Goal: Navigation & Orientation: Find specific page/section

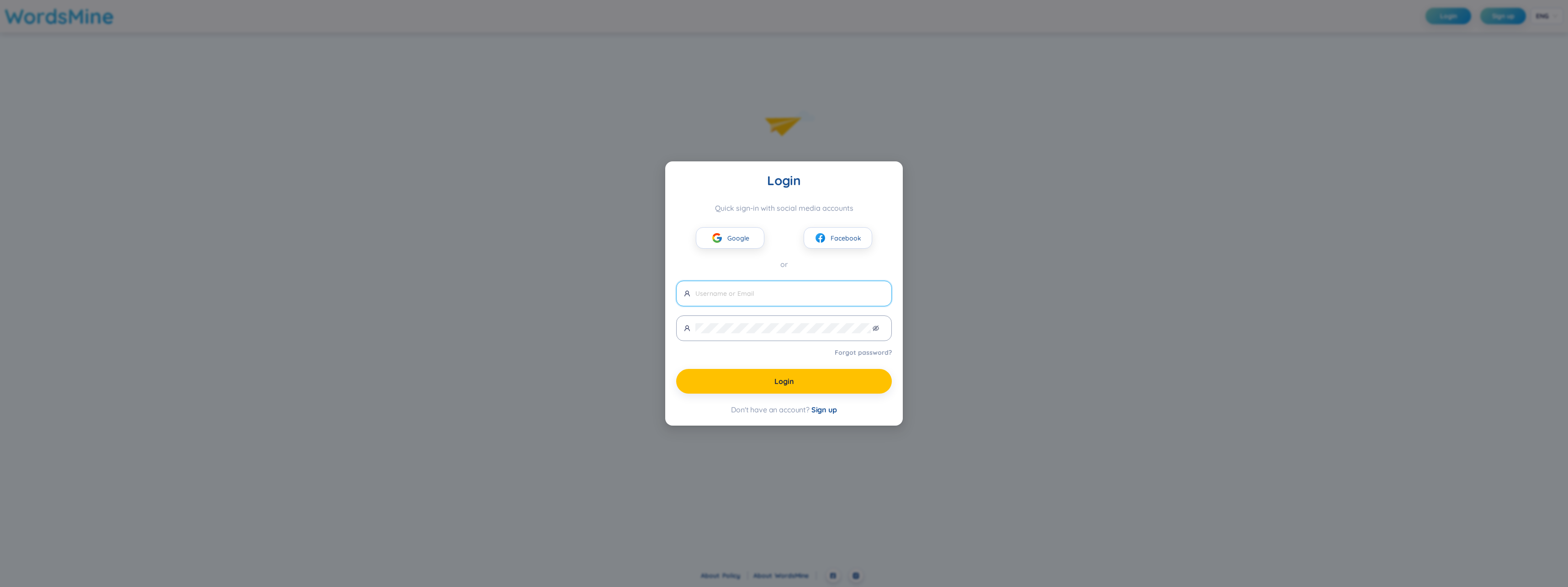
click at [762, 297] on input "text" at bounding box center [789, 294] width 189 height 10
click at [842, 235] on span "Facebook" at bounding box center [846, 238] width 30 height 10
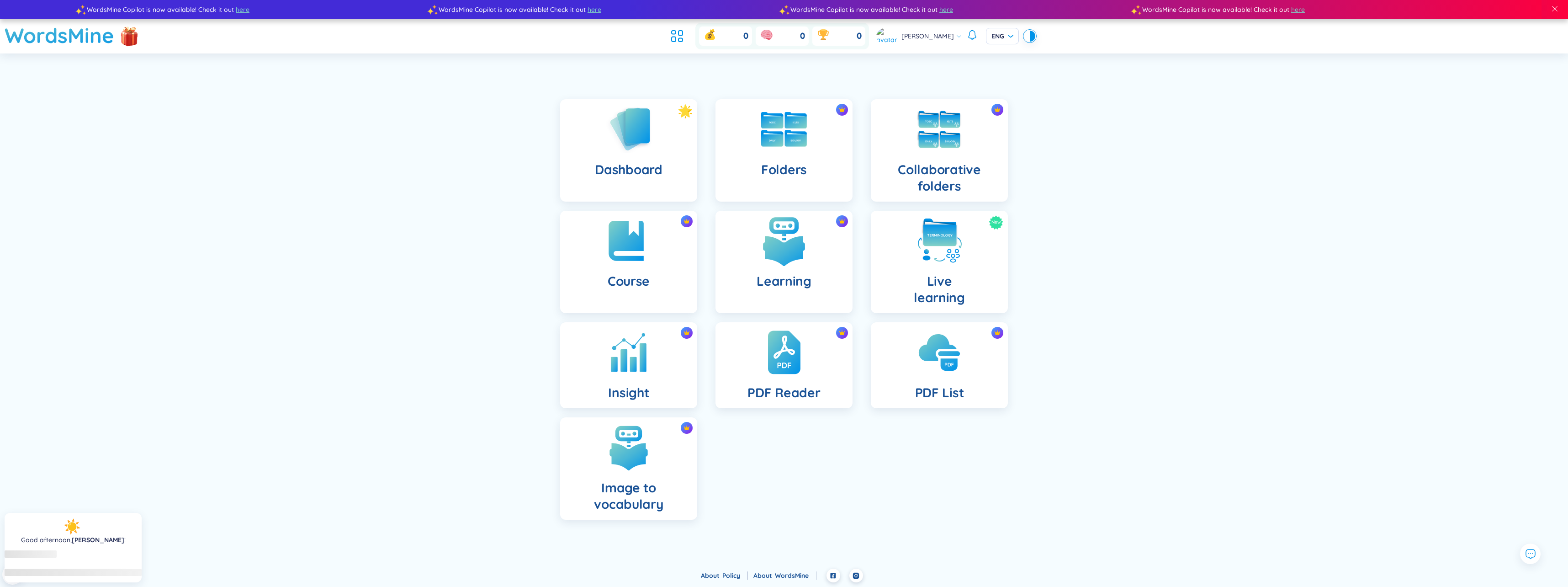
click at [815, 294] on div "Learning" at bounding box center [783, 262] width 137 height 102
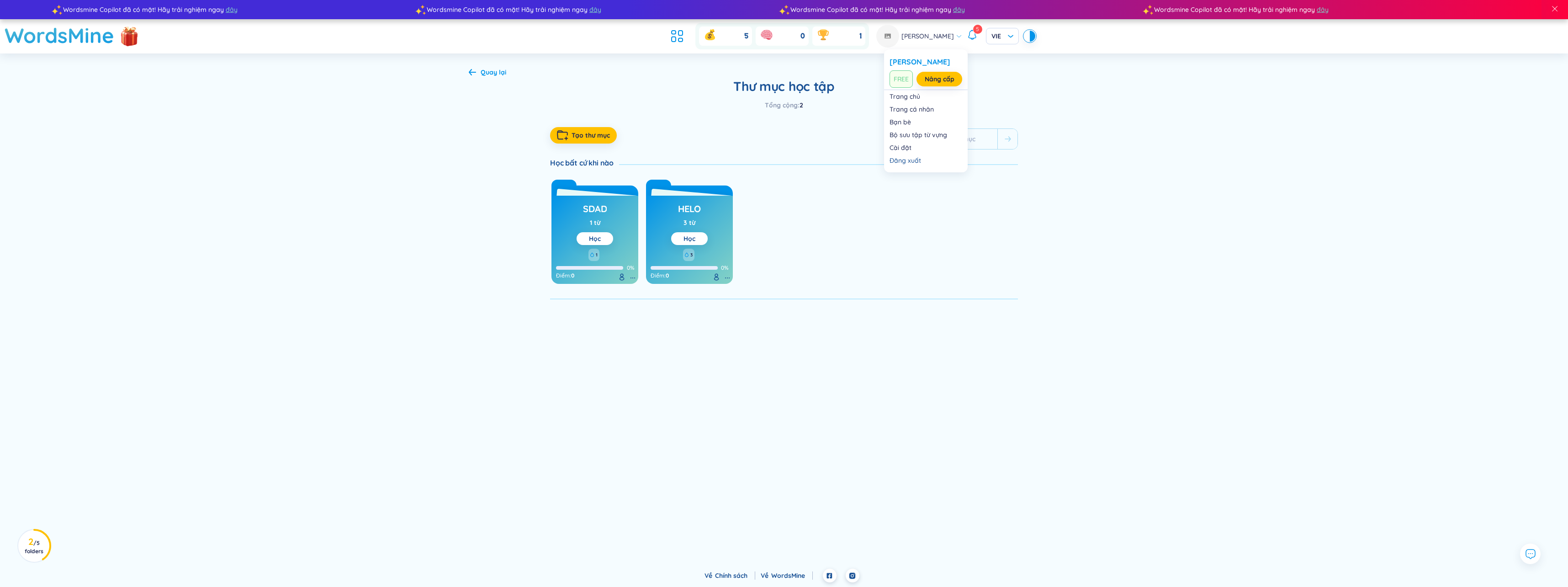
click at [956, 33] on div "Trọng Nhân 5 VIE" at bounding box center [956, 37] width 159 height 23
click at [687, 33] on li at bounding box center [677, 36] width 20 height 20
click at [685, 32] on icon at bounding box center [677, 36] width 16 height 16
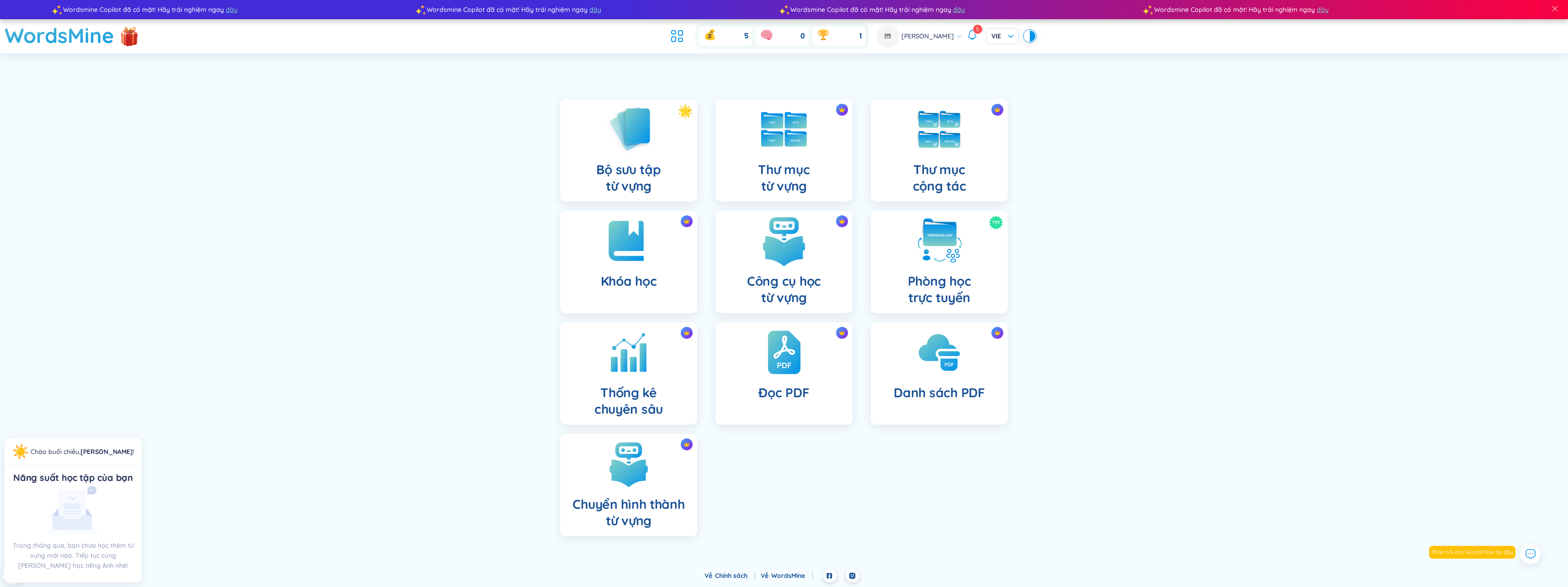
click at [757, 304] on h4 "Công cụ học từ vựng" at bounding box center [784, 289] width 74 height 33
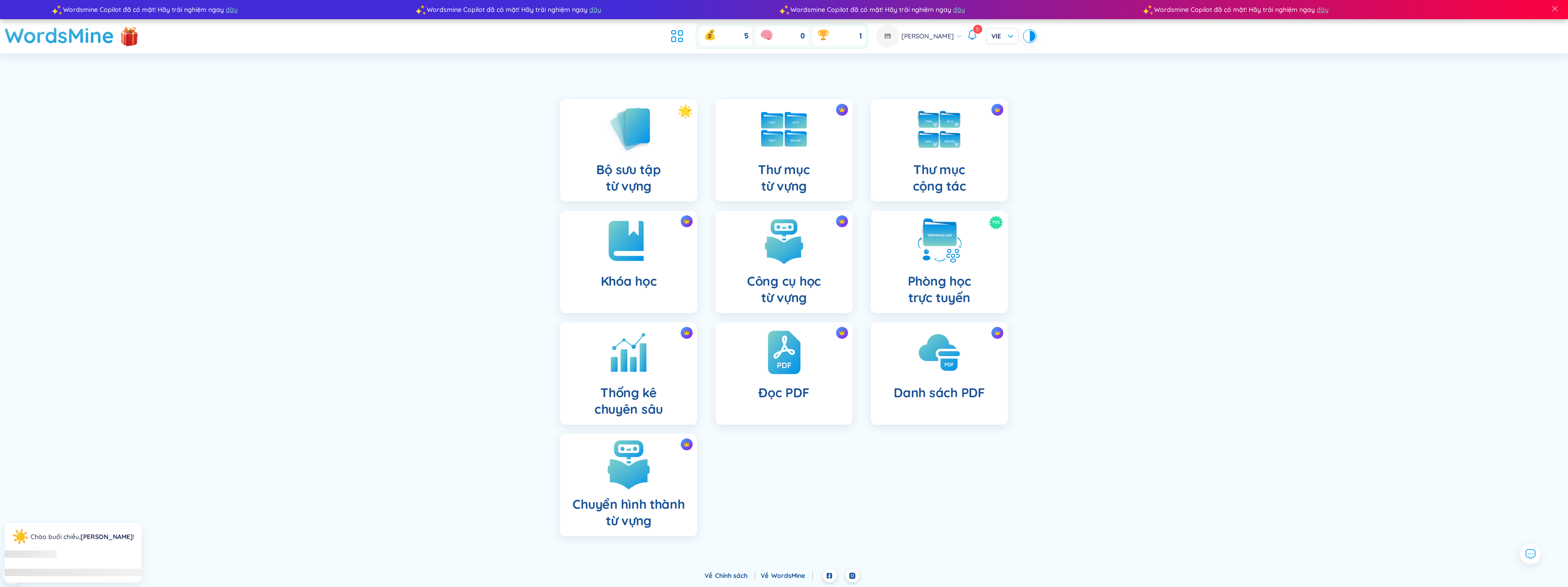
click at [630, 455] on img at bounding box center [629, 464] width 51 height 51
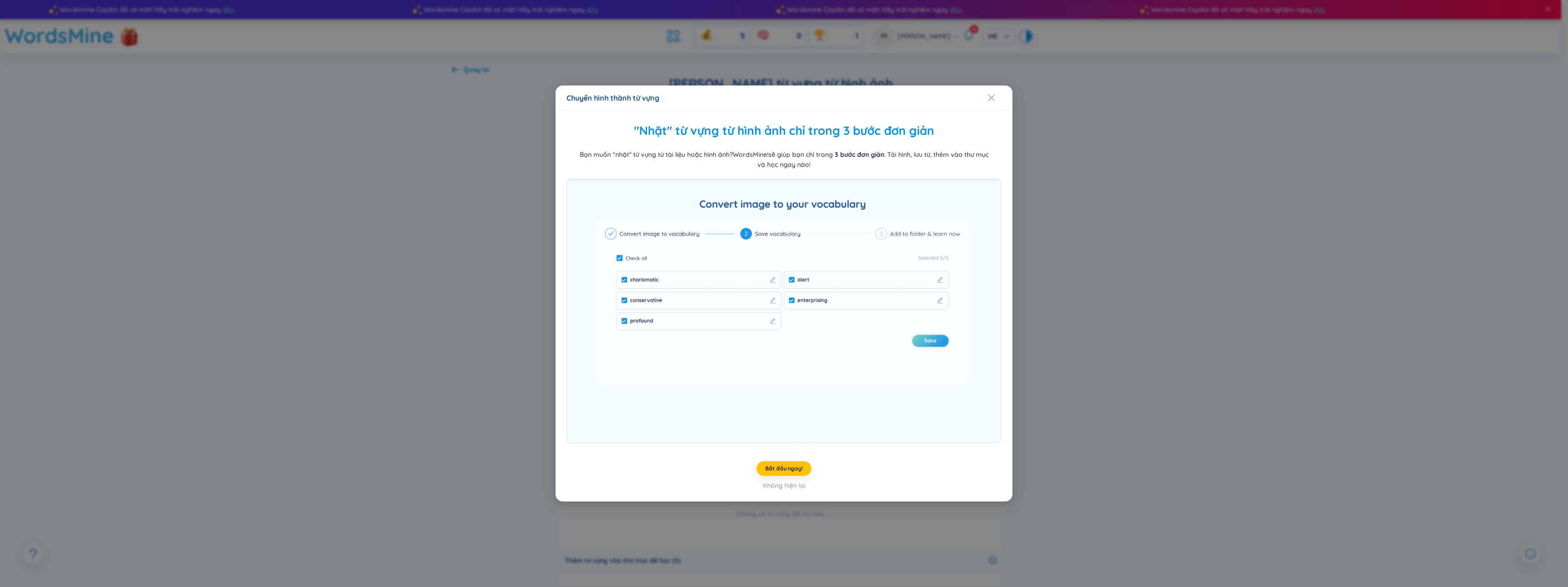
click at [1130, 361] on div "Chuyển hình thành từ vựng "Nhặt" từ vựng từ hình ảnh chỉ trong 3 bước đơn giản …" at bounding box center [784, 294] width 1568 height 587
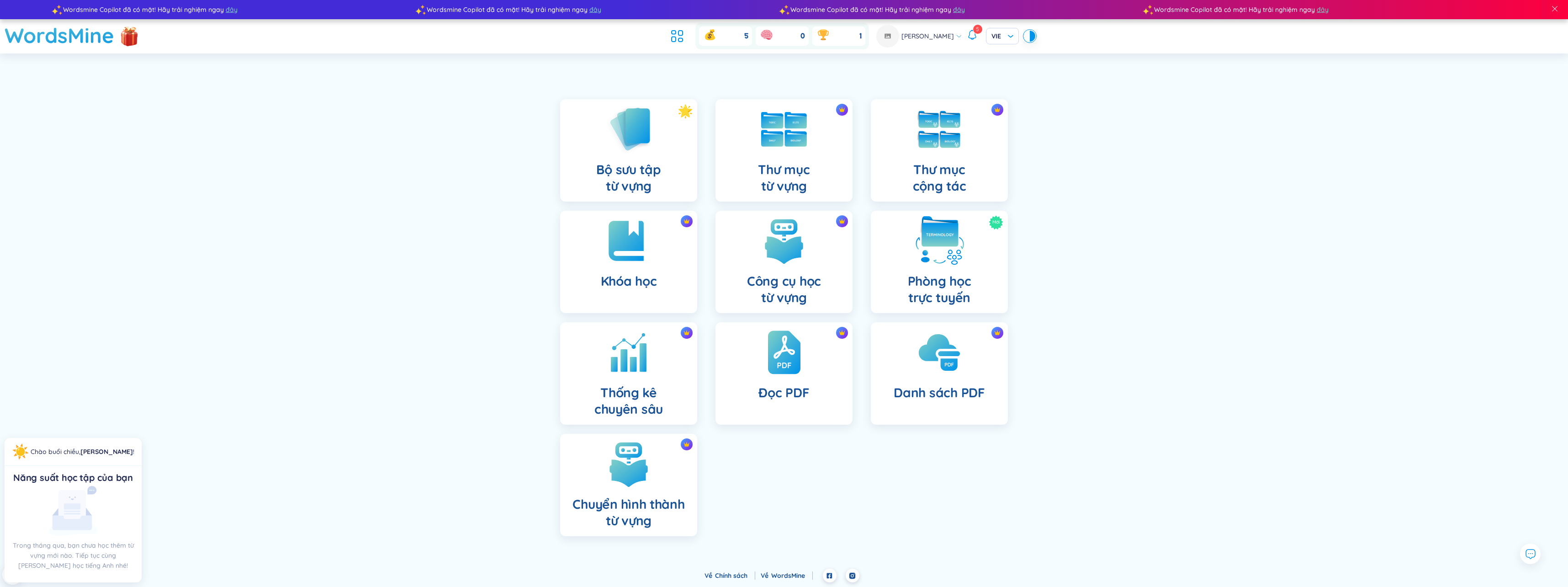
click at [964, 254] on img at bounding box center [939, 241] width 51 height 51
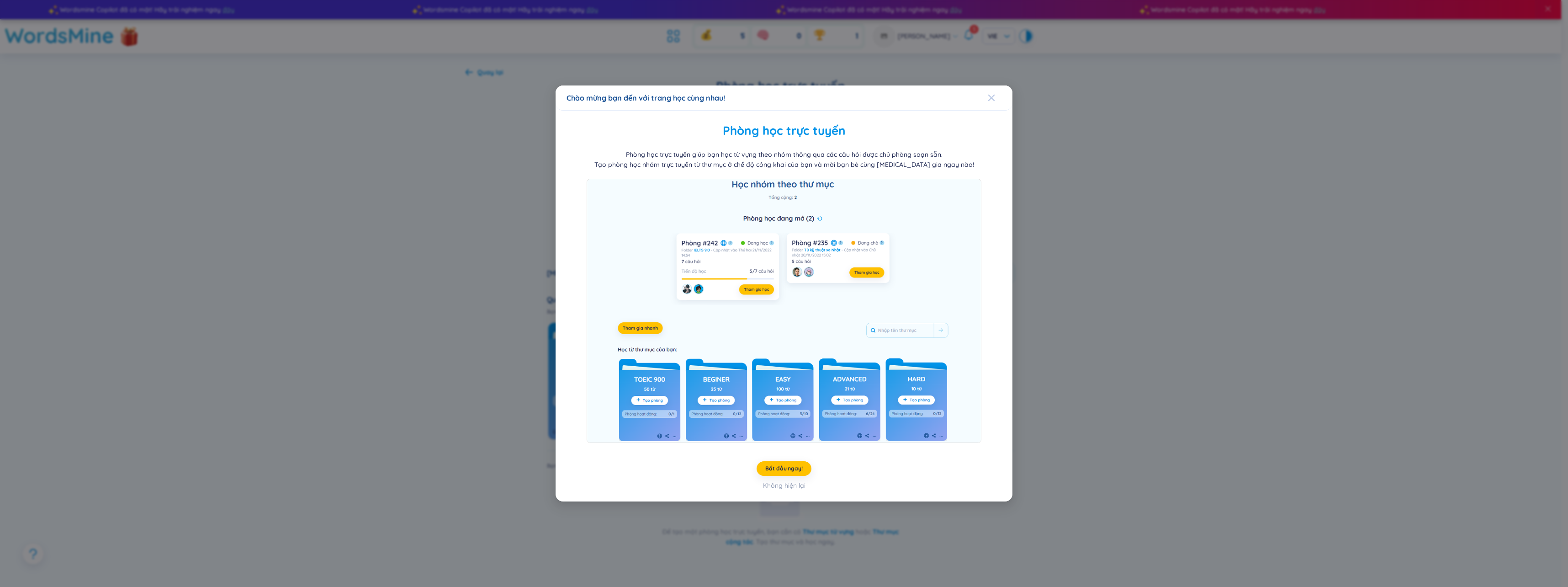
click at [998, 101] on span "Close" at bounding box center [1000, 97] width 25 height 25
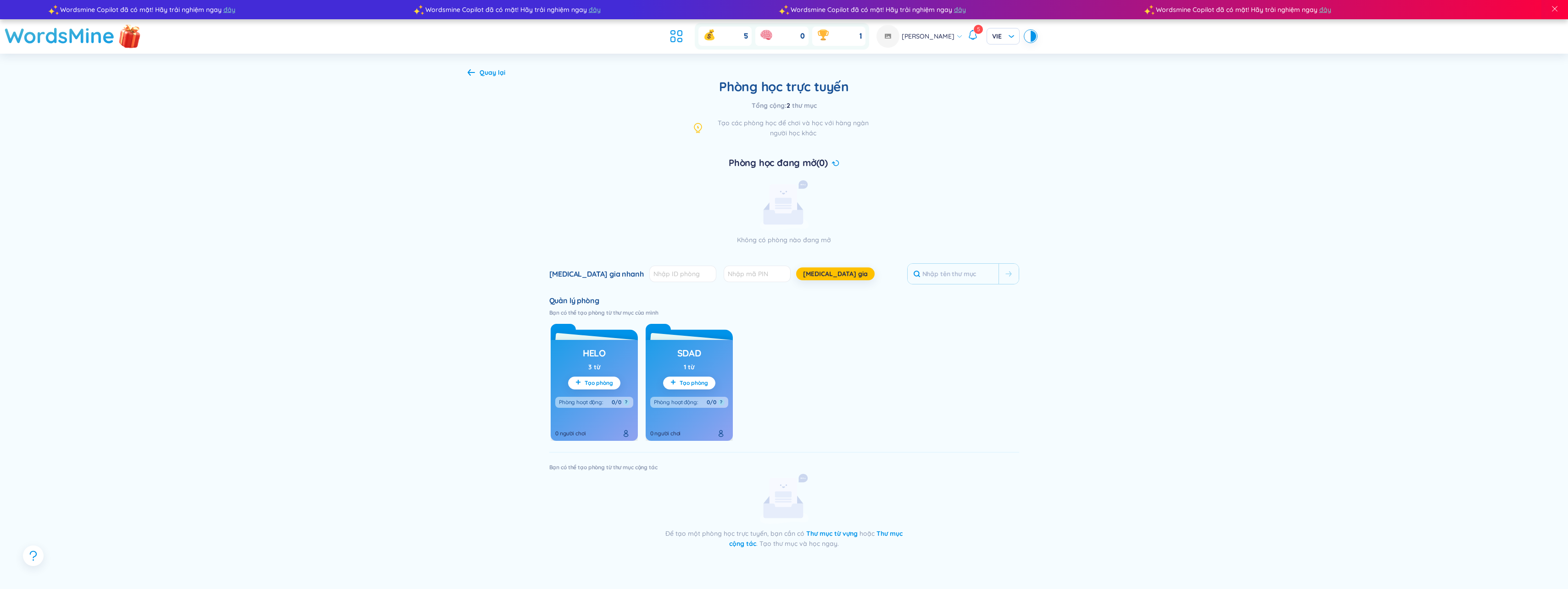
click at [130, 39] on img at bounding box center [130, 37] width 28 height 36
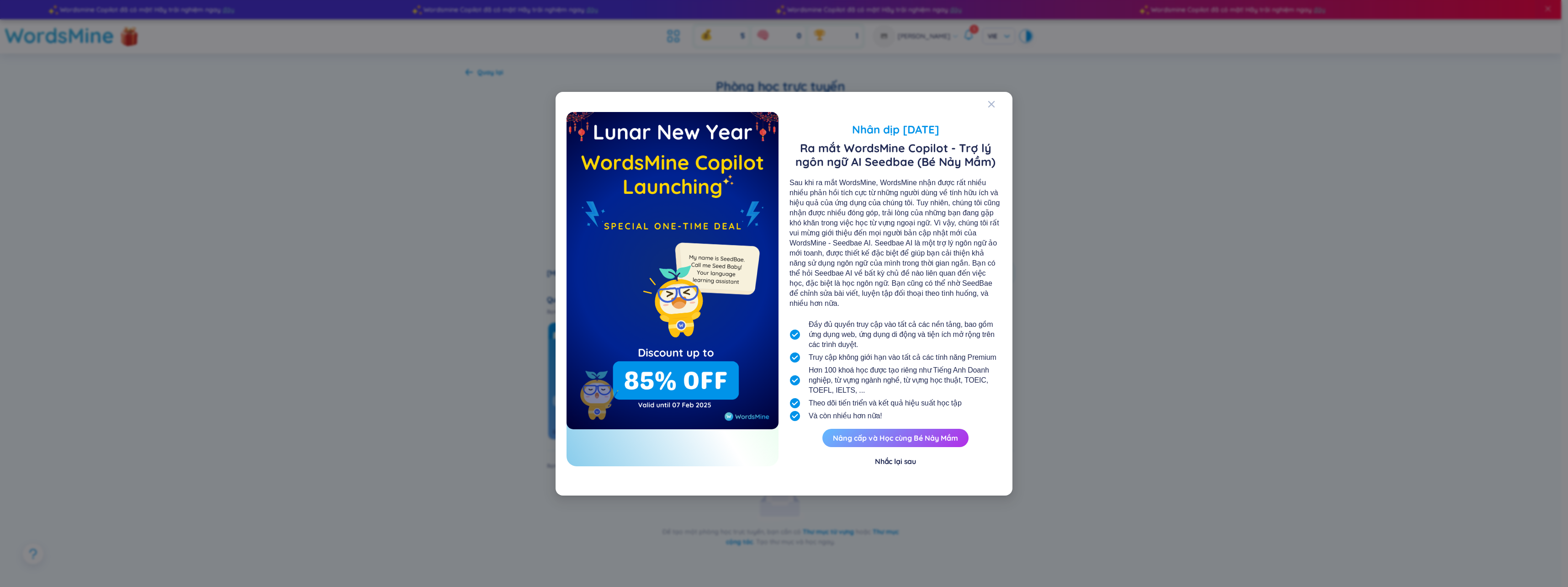
click at [944, 434] on button "Nâng cấp và Học cùng Bé Nảy Mầm" at bounding box center [895, 438] width 146 height 18
click at [941, 433] on button "Nâng cấp và Học cùng Bé Nảy Mầm" at bounding box center [895, 438] width 146 height 18
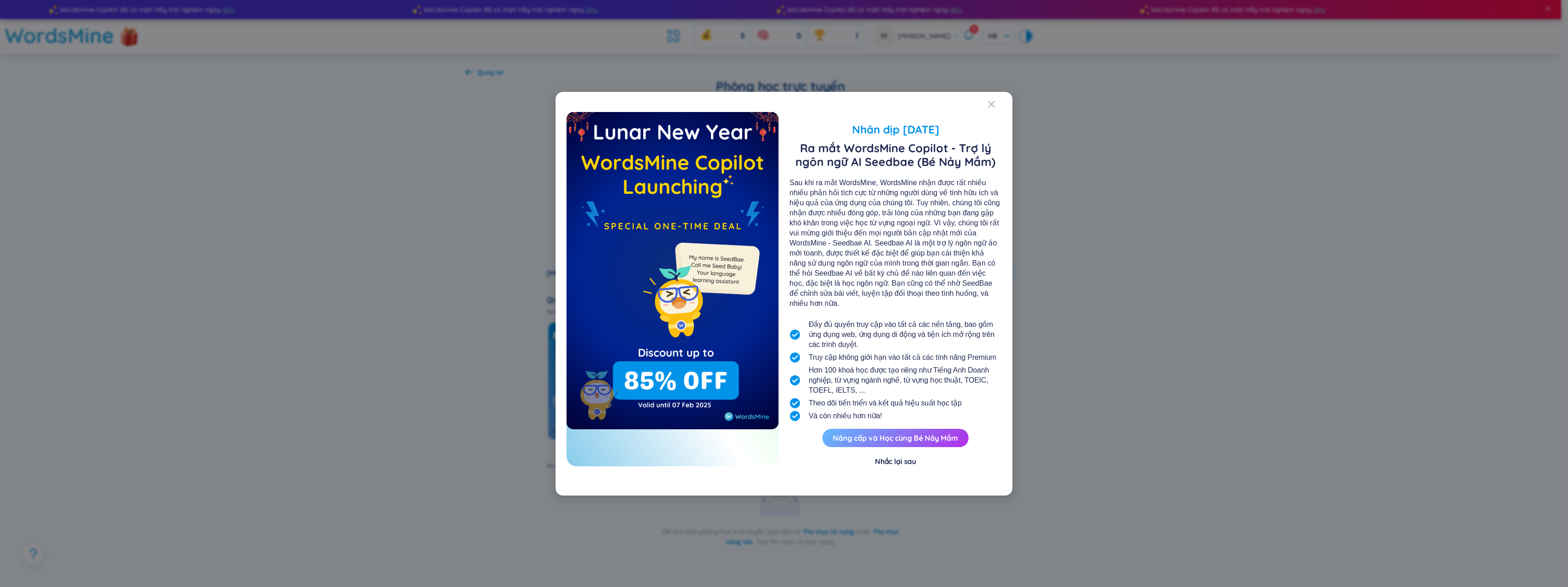
click at [908, 429] on button "Nâng cấp và Học cùng Bé Nảy Mầm" at bounding box center [895, 438] width 146 height 18
click at [906, 429] on button "Nâng cấp và Học cùng Bé Nảy Mầm" at bounding box center [895, 438] width 146 height 18
click at [906, 435] on button "Nâng cấp và Học cùng Bé Nảy Mầm" at bounding box center [895, 438] width 146 height 18
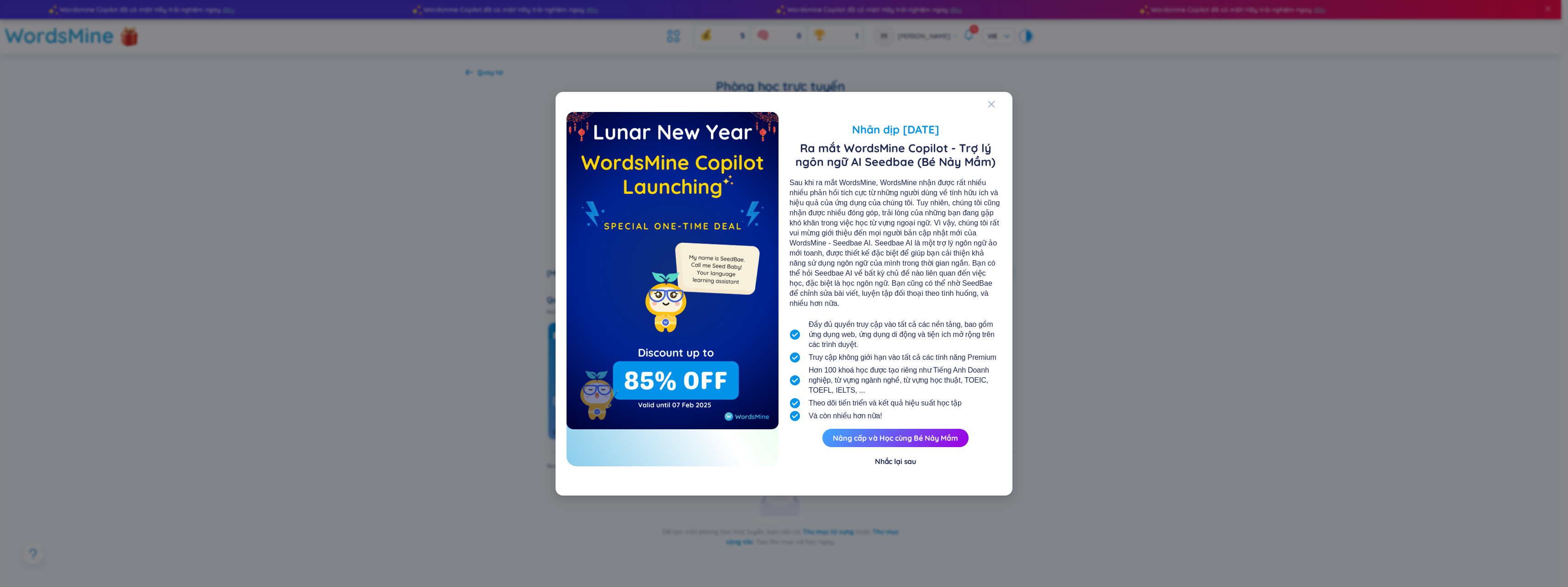
click at [701, 397] on img at bounding box center [673, 270] width 212 height 317
click at [882, 445] on div "Nâng cấp và Học cùng Bé Nảy Mầm Nhắc lại sau" at bounding box center [895, 448] width 212 height 38
click at [891, 439] on button "Nâng cấp và Học cùng Bé Nảy Mầm" at bounding box center [895, 438] width 146 height 18
click at [898, 457] on div "Nhắc lại sau" at bounding box center [895, 461] width 41 height 10
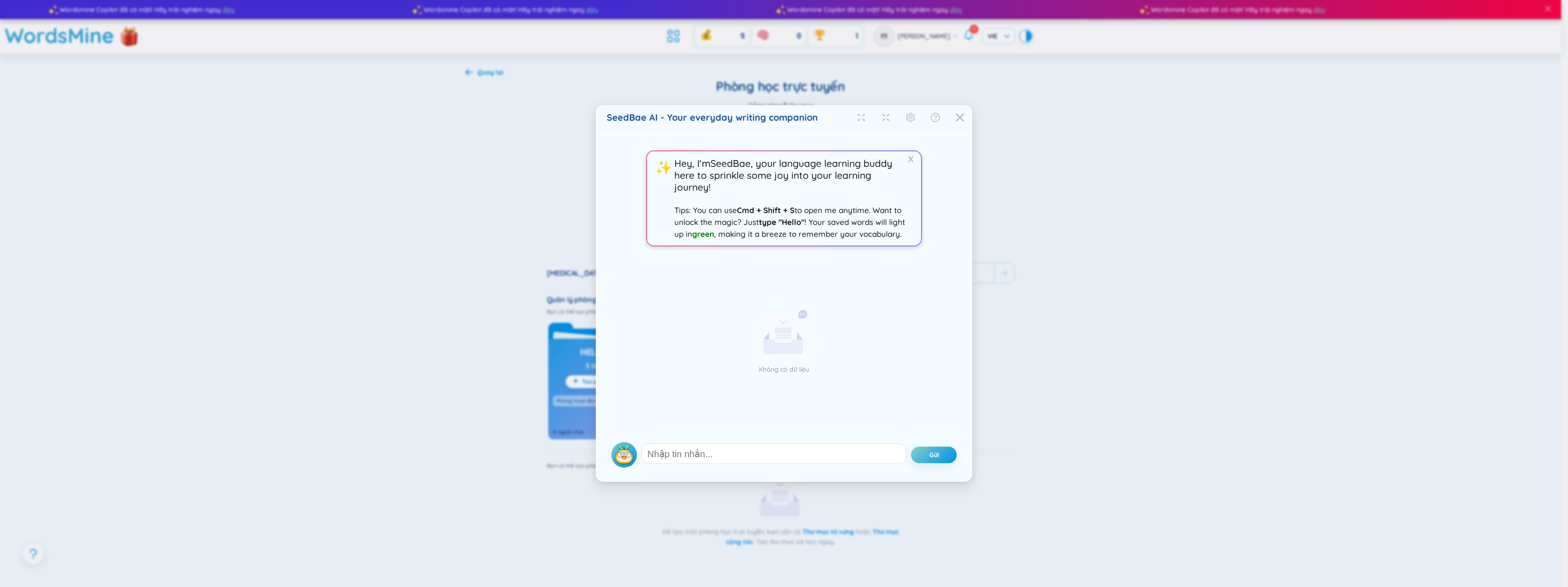
click at [1200, 412] on div "SeedBae AI - Your everyday writing companion X ✨ Hey, I‘m SeedBae , your langua…" at bounding box center [784, 294] width 1568 height 587
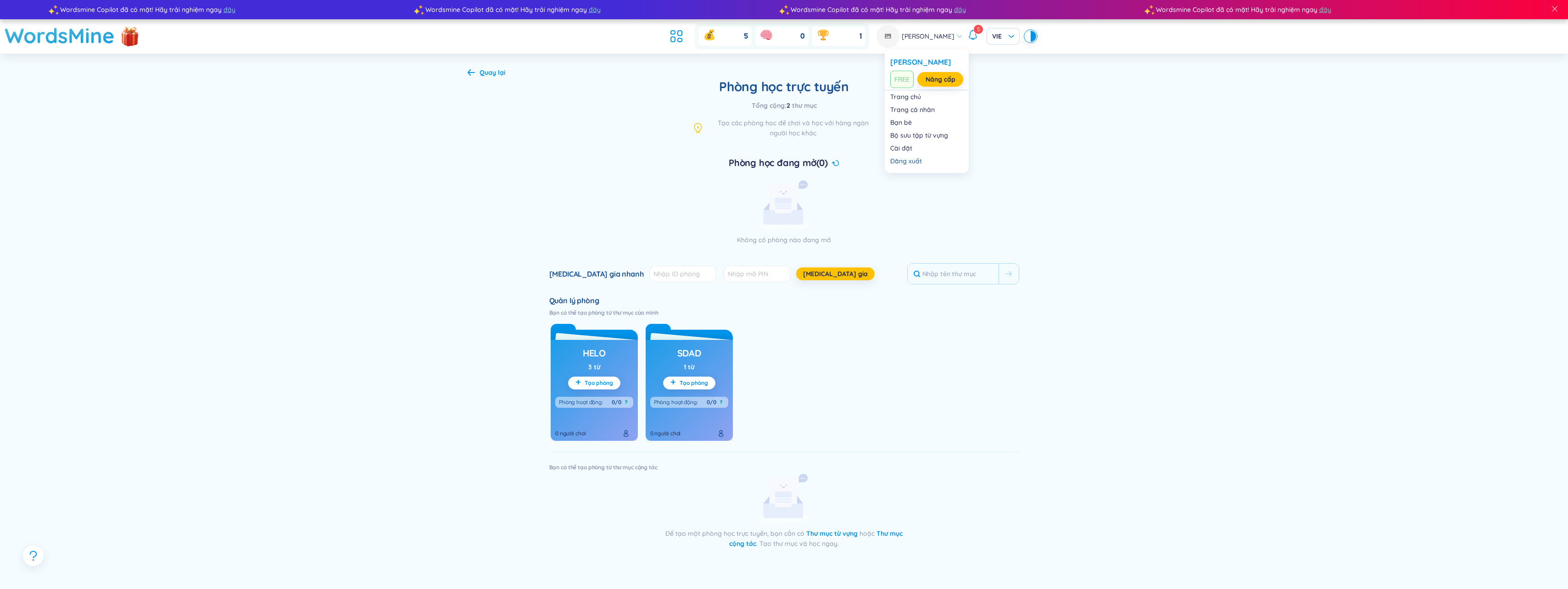
click at [945, 41] on span "[PERSON_NAME]" at bounding box center [928, 36] width 53 height 10
click at [927, 98] on link "Trang chủ" at bounding box center [926, 97] width 73 height 9
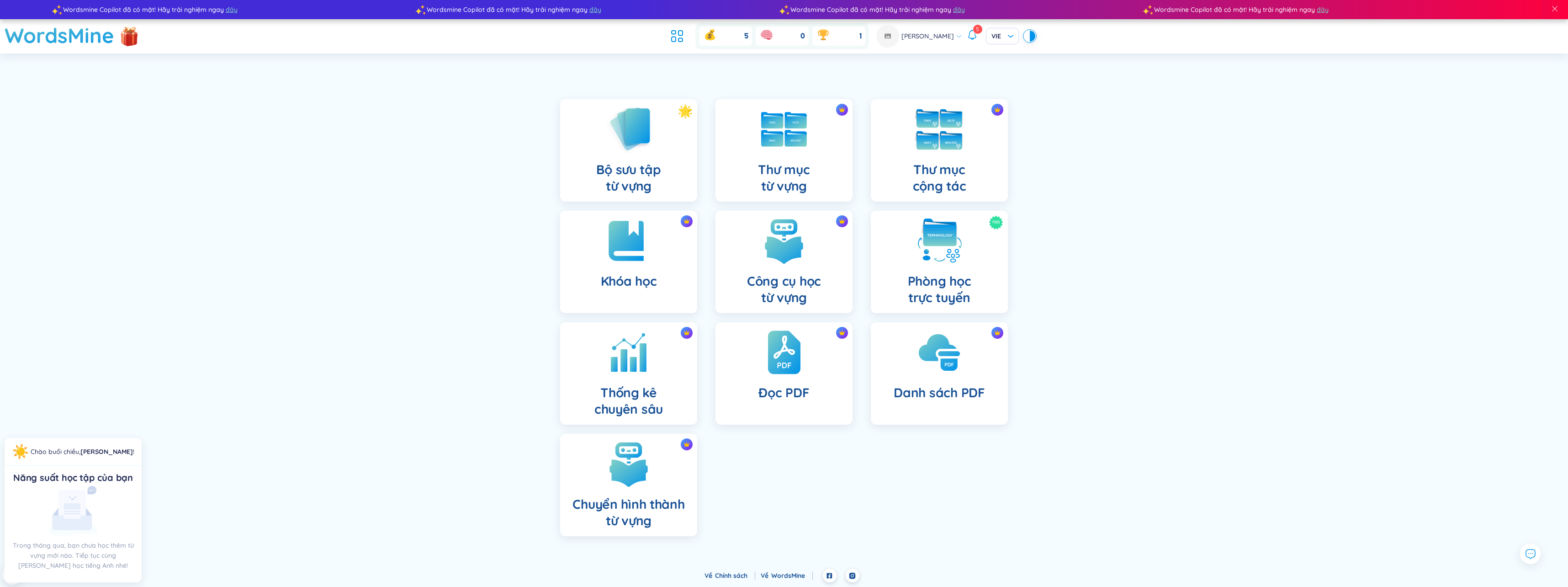
click at [943, 174] on h4 "Thư mục cộng tác" at bounding box center [940, 178] width 54 height 33
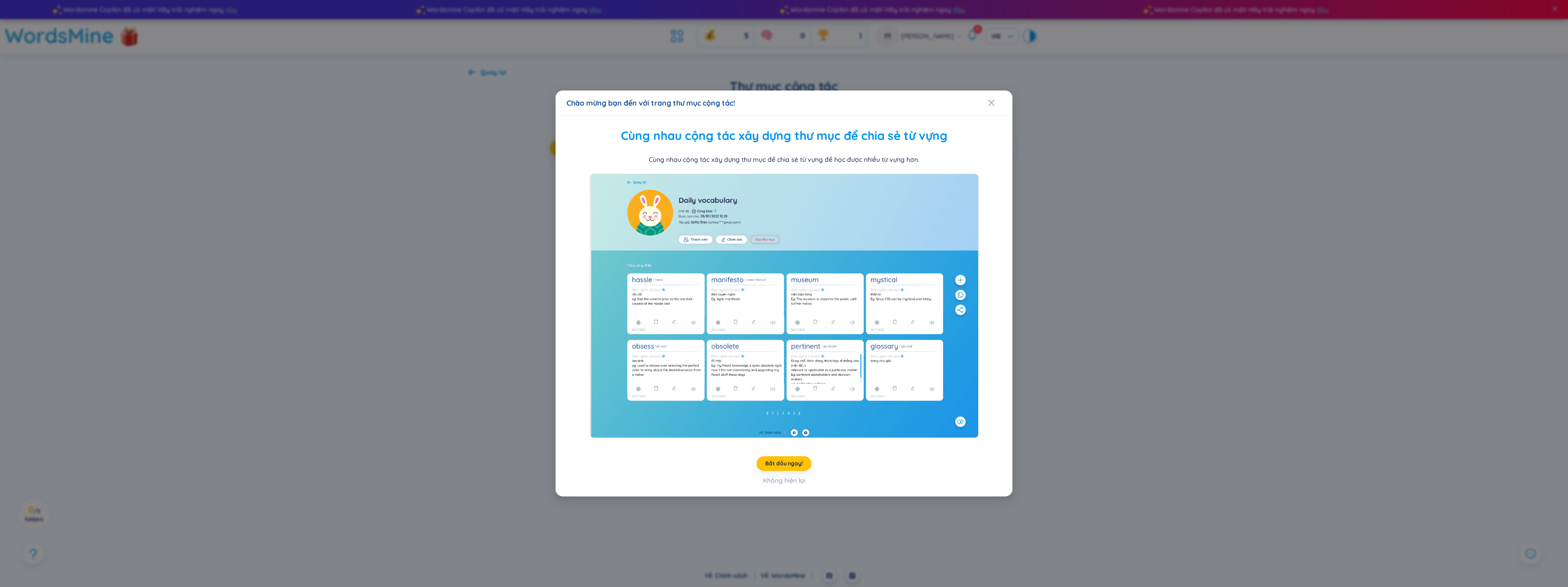
click at [1073, 193] on div "Chào mừng bạn đến với trang thư mục cộng tác! Cùng nhau cộng tác xây dựng thư m…" at bounding box center [784, 294] width 1568 height 587
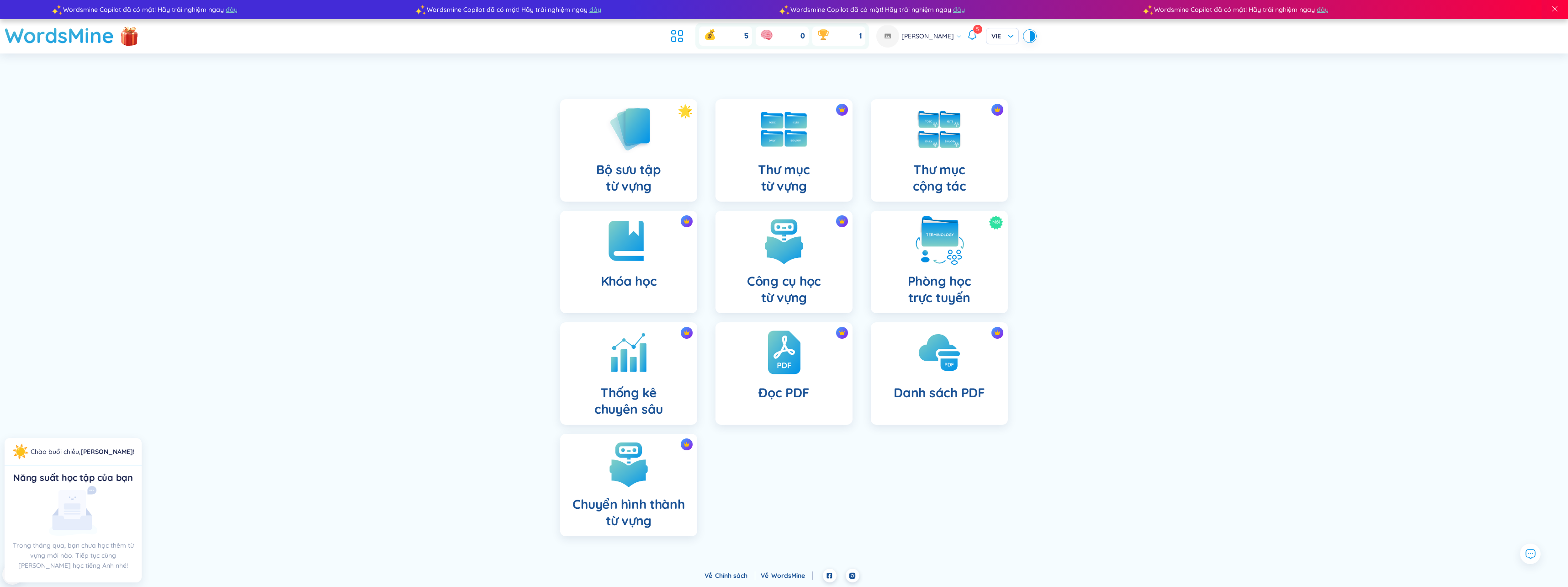
click at [968, 234] on div "Mới Phòng học trực tuyến" at bounding box center [939, 262] width 137 height 102
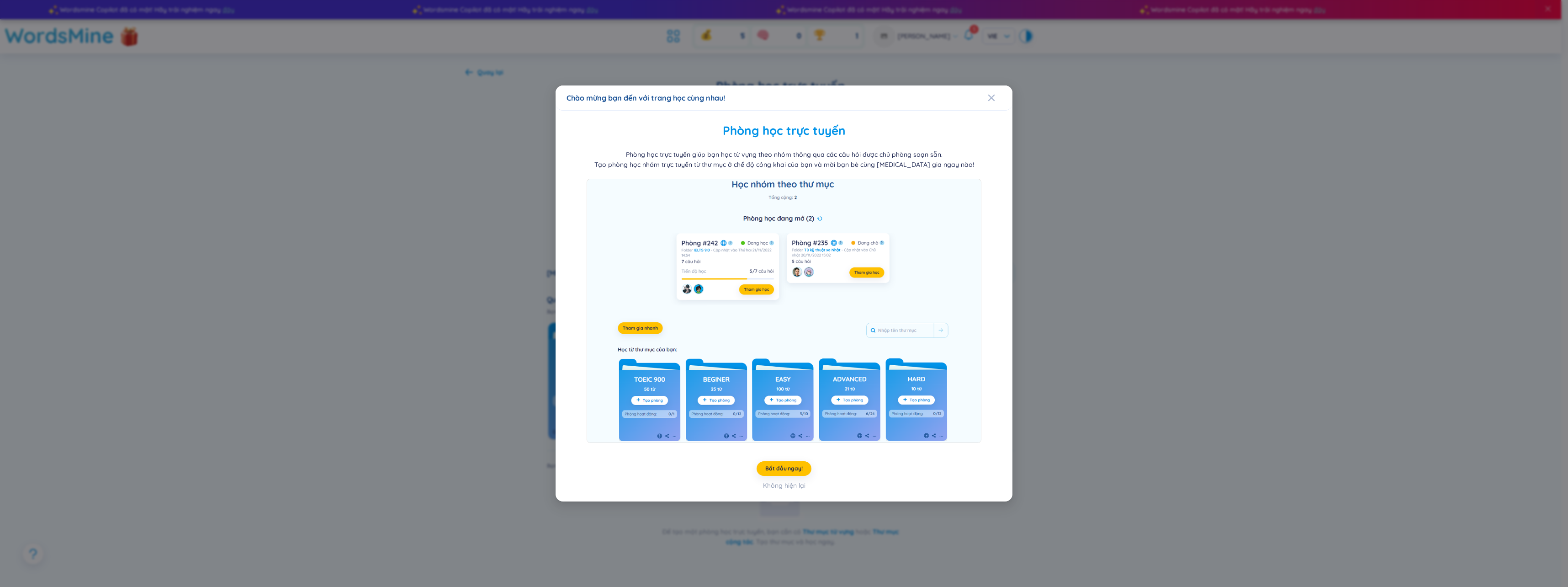
click at [1153, 290] on div "Chào mừng bạn đến với trang học cùng nhau! Phòng học trực tuyến Phòng học trực …" at bounding box center [784, 294] width 1568 height 587
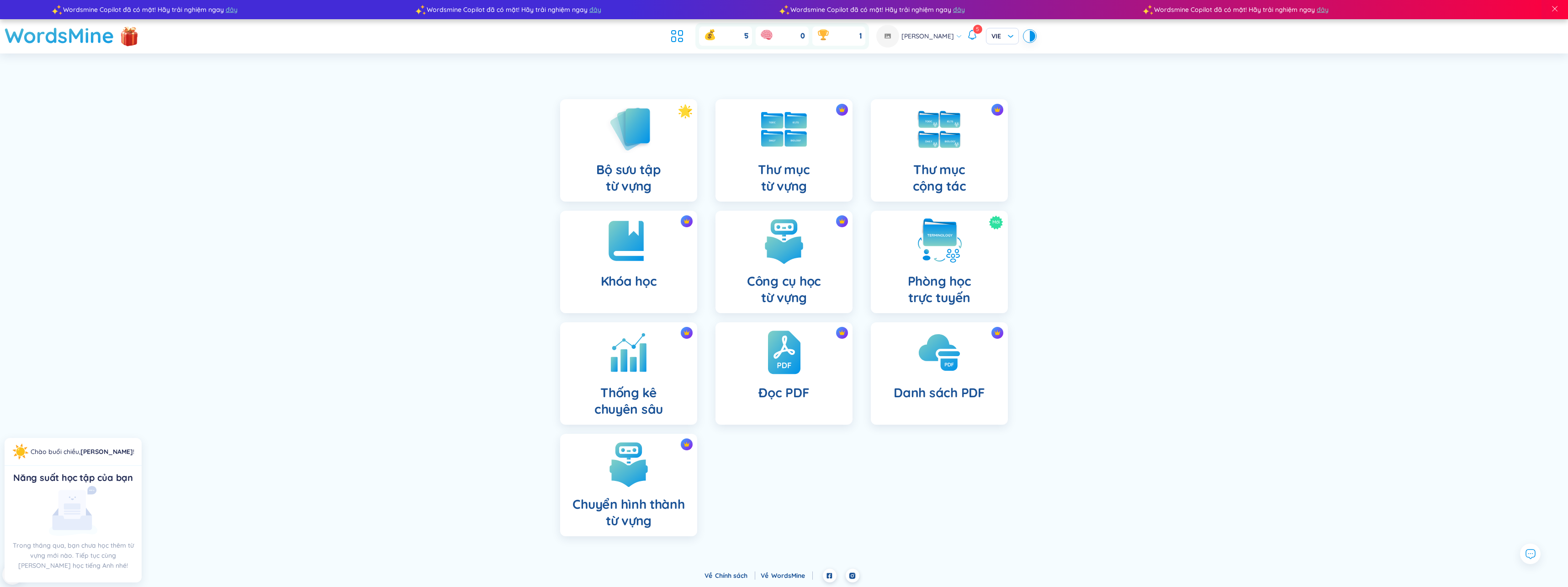
click at [1170, 221] on div "Bộ sưu tập từ vựng Thư mục từ vựng Thư mục cộng tác Khóa học Công cụ học từ vựn…" at bounding box center [784, 322] width 1568 height 492
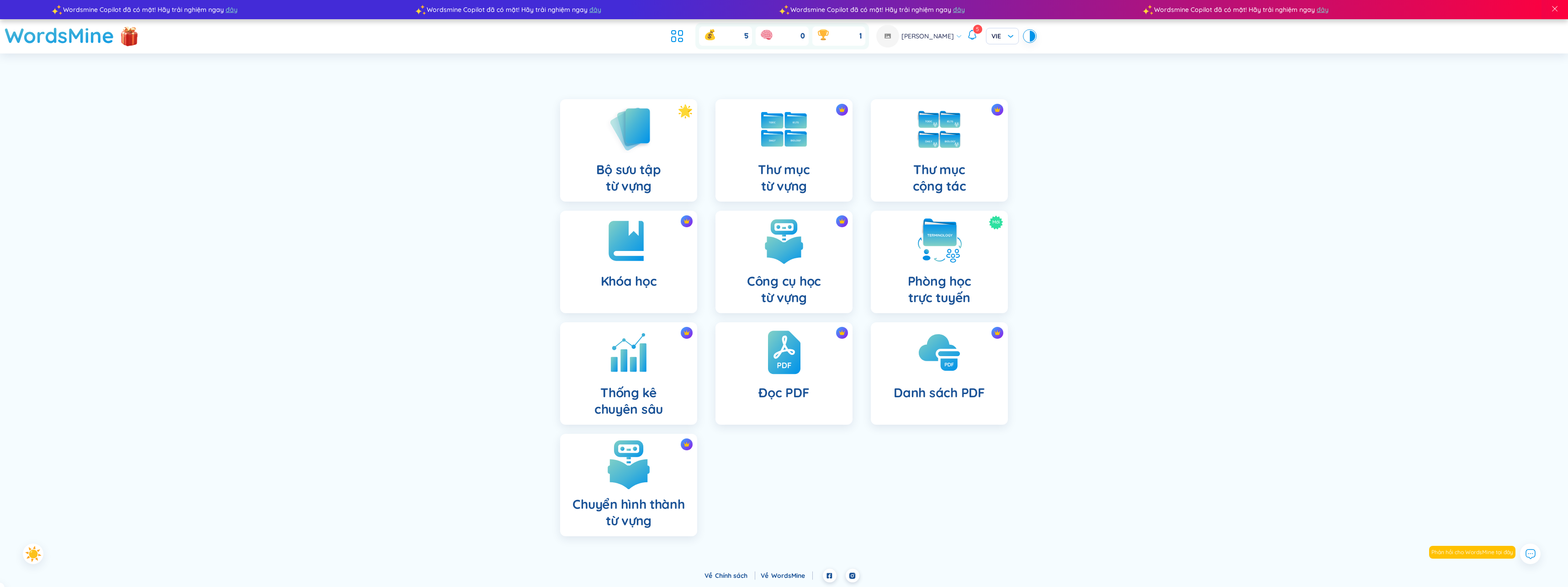
click at [617, 483] on img at bounding box center [629, 464] width 51 height 51
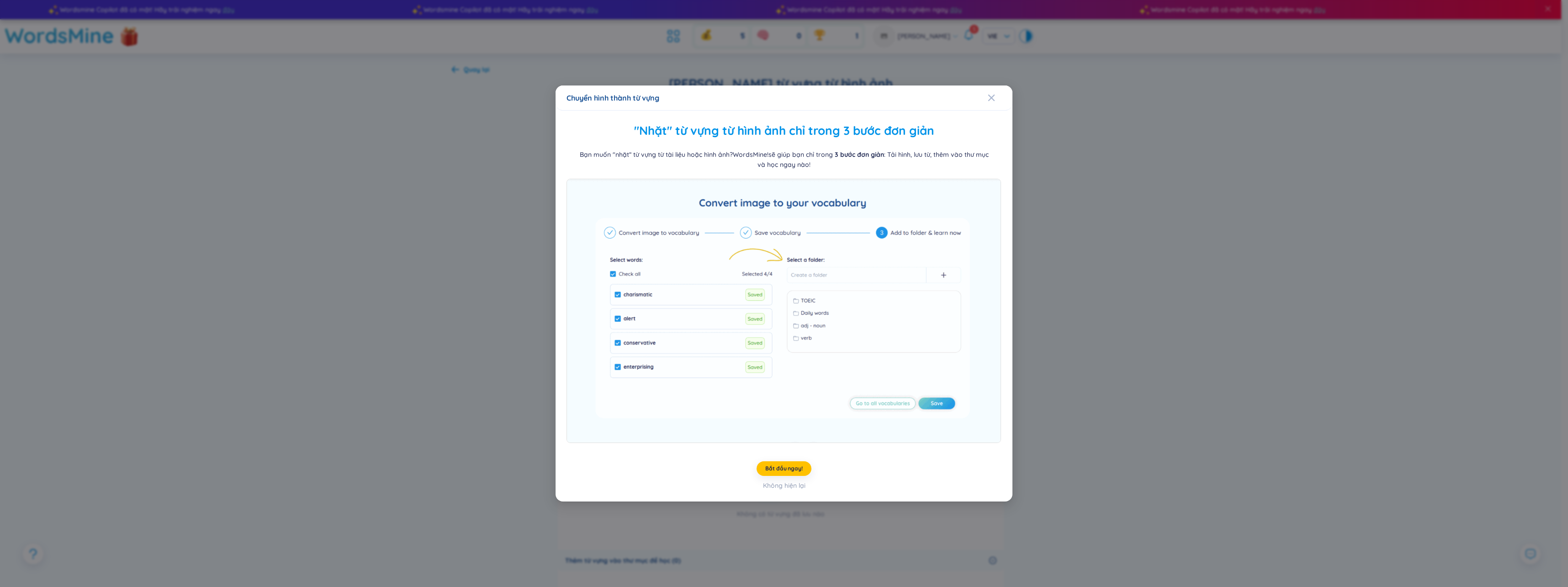
click at [296, 425] on div "Chuyển hình thành từ vựng "Nhặt" từ vựng từ hình ảnh chỉ trong 3 bước đơn giản …" at bounding box center [784, 294] width 1568 height 587
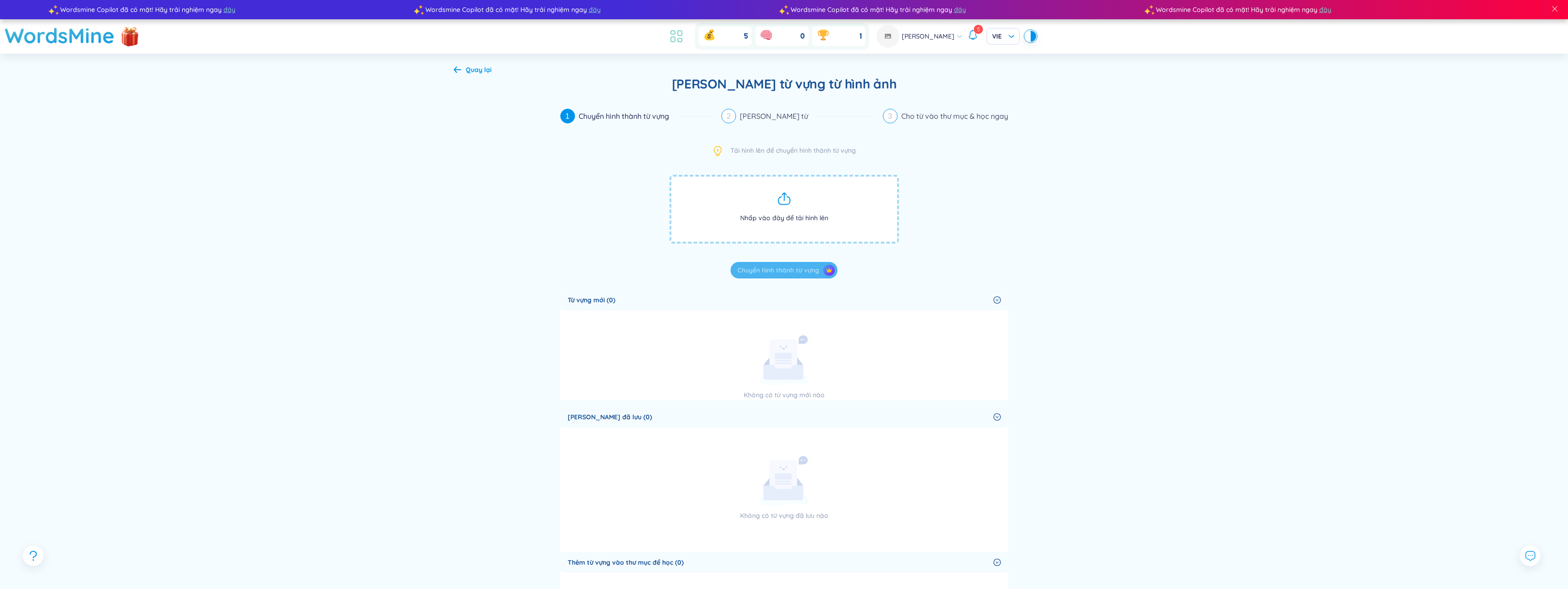
click at [682, 40] on icon at bounding box center [680, 40] width 4 height 4
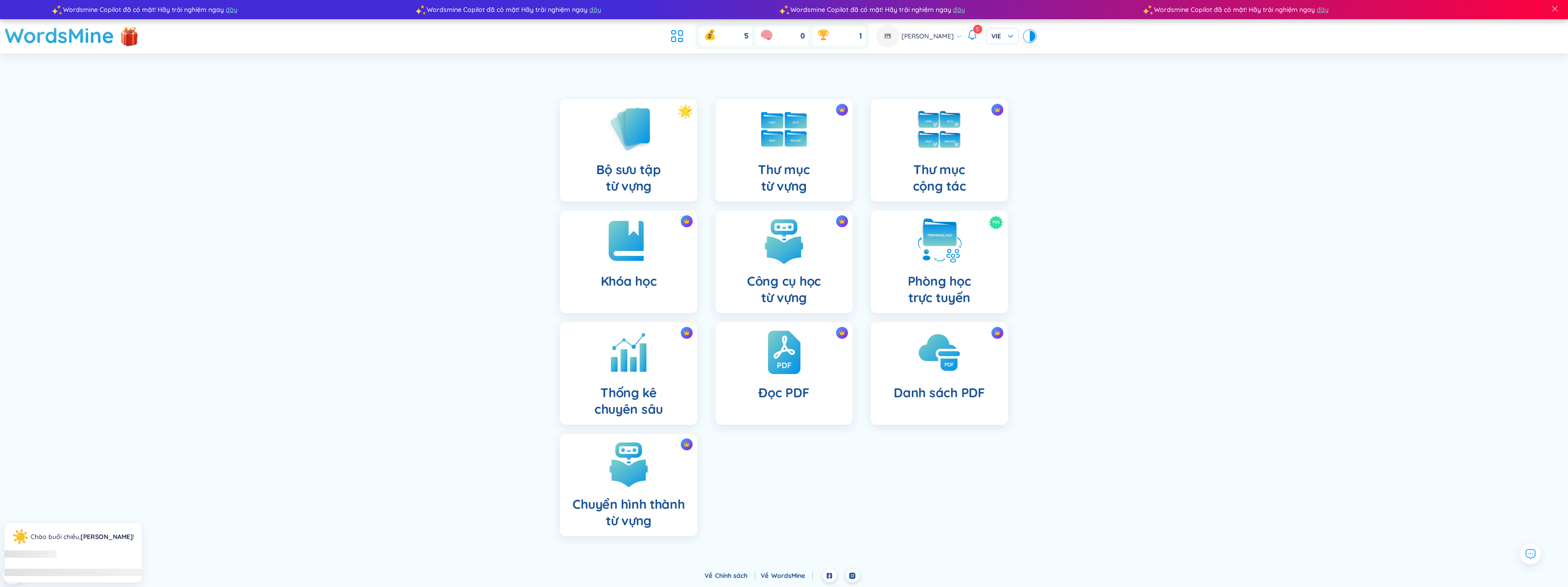
click at [942, 35] on span "[PERSON_NAME]" at bounding box center [928, 36] width 52 height 10
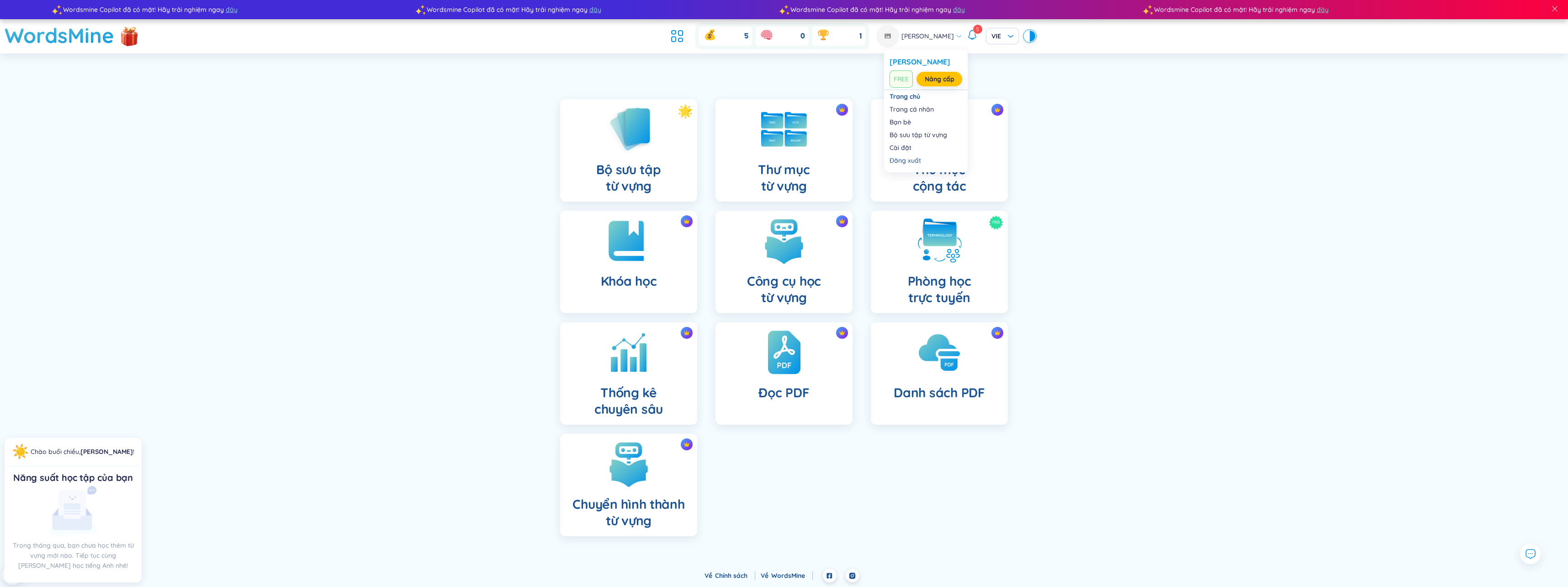
click at [897, 34] on img at bounding box center [888, 37] width 23 height 23
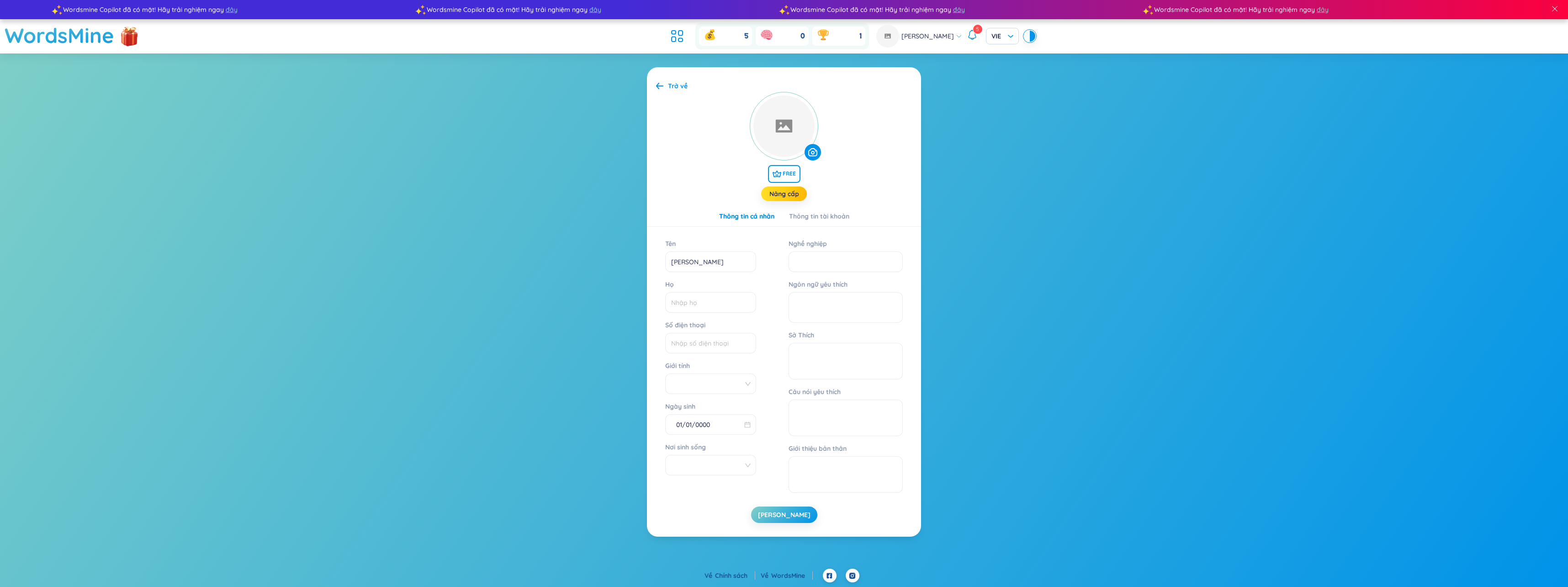
click at [787, 197] on link "Nâng cấp" at bounding box center [784, 194] width 30 height 10
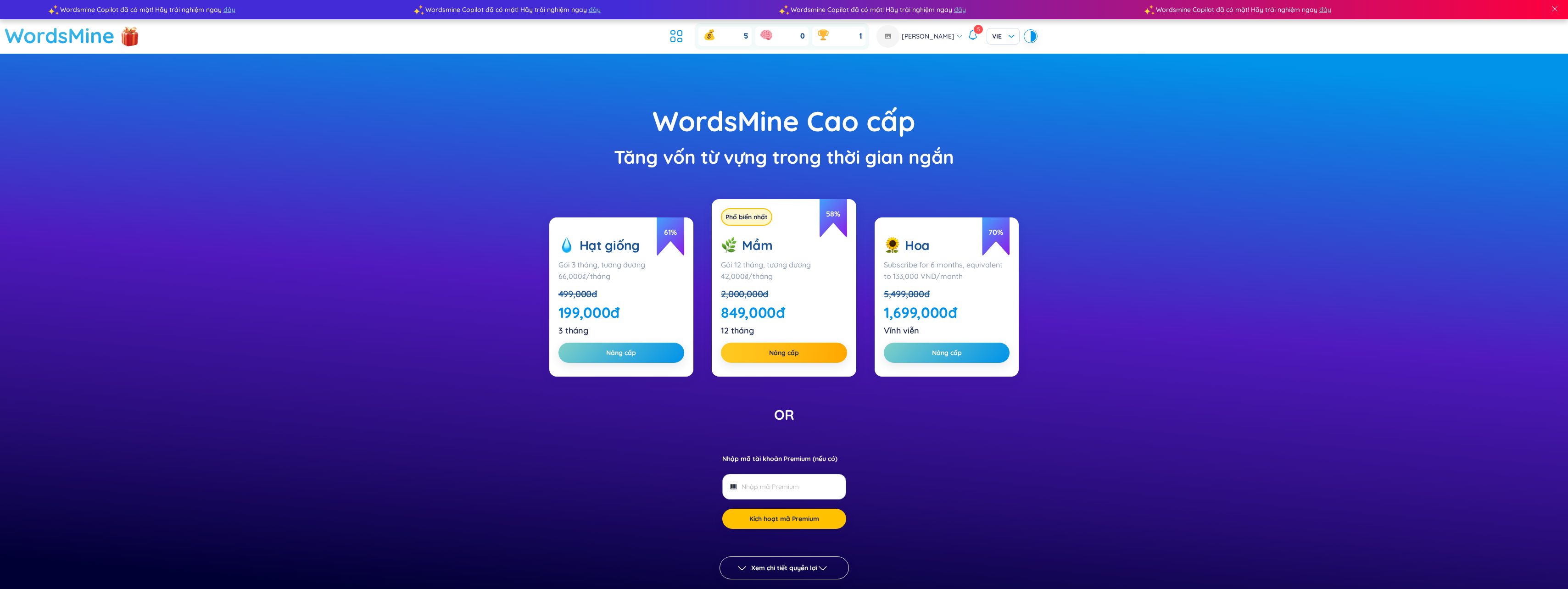
click at [65, 42] on h1 "WordsMine" at bounding box center [60, 35] width 110 height 32
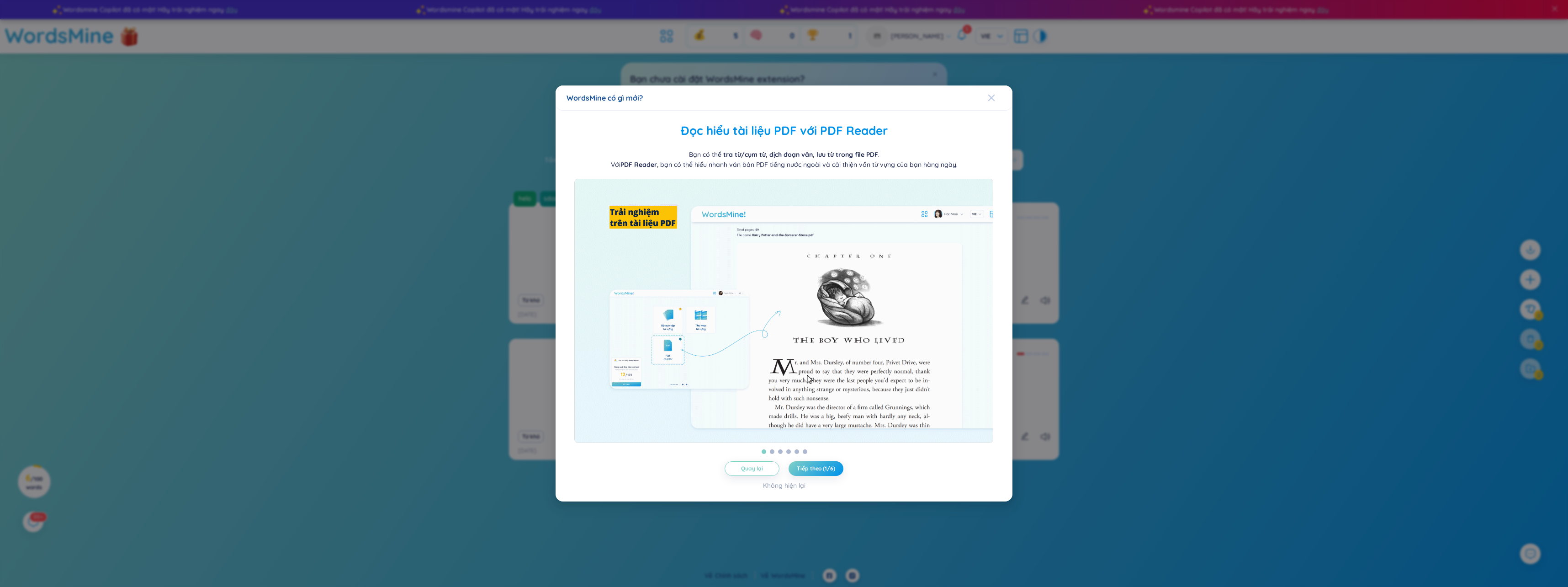
click at [989, 94] on icon "Close" at bounding box center [992, 98] width 7 height 7
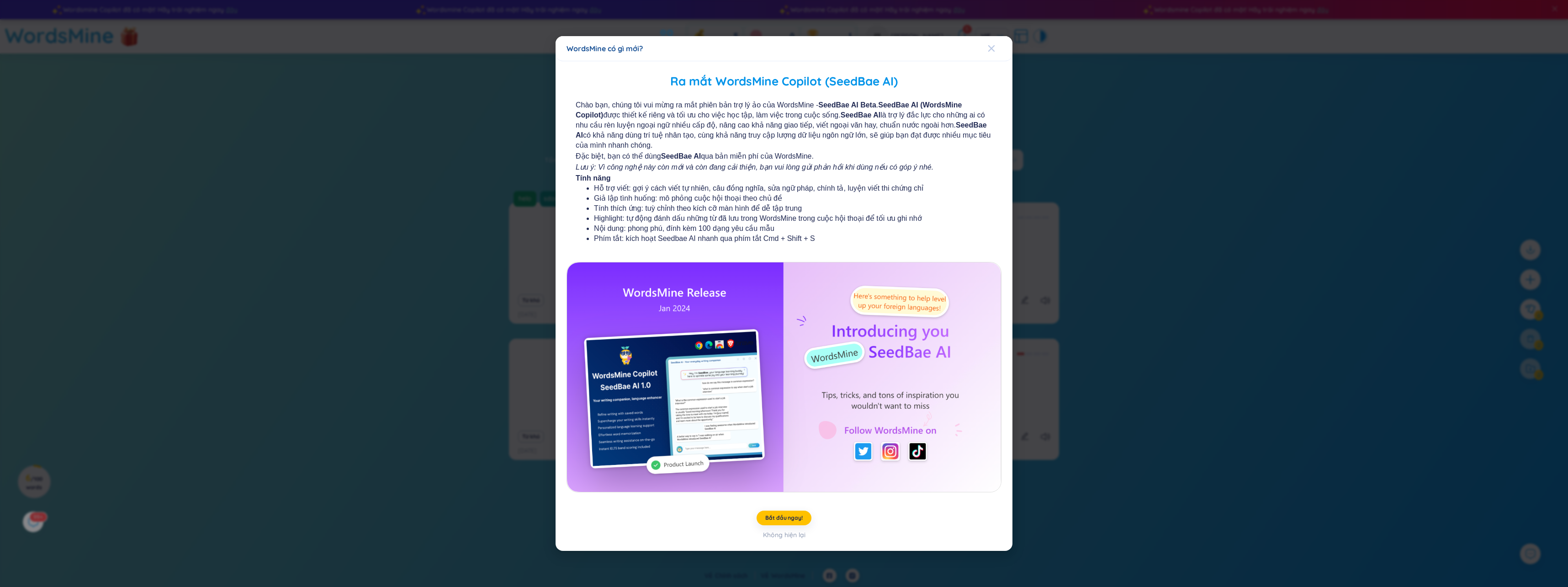
click at [989, 51] on icon "Close" at bounding box center [992, 49] width 7 height 7
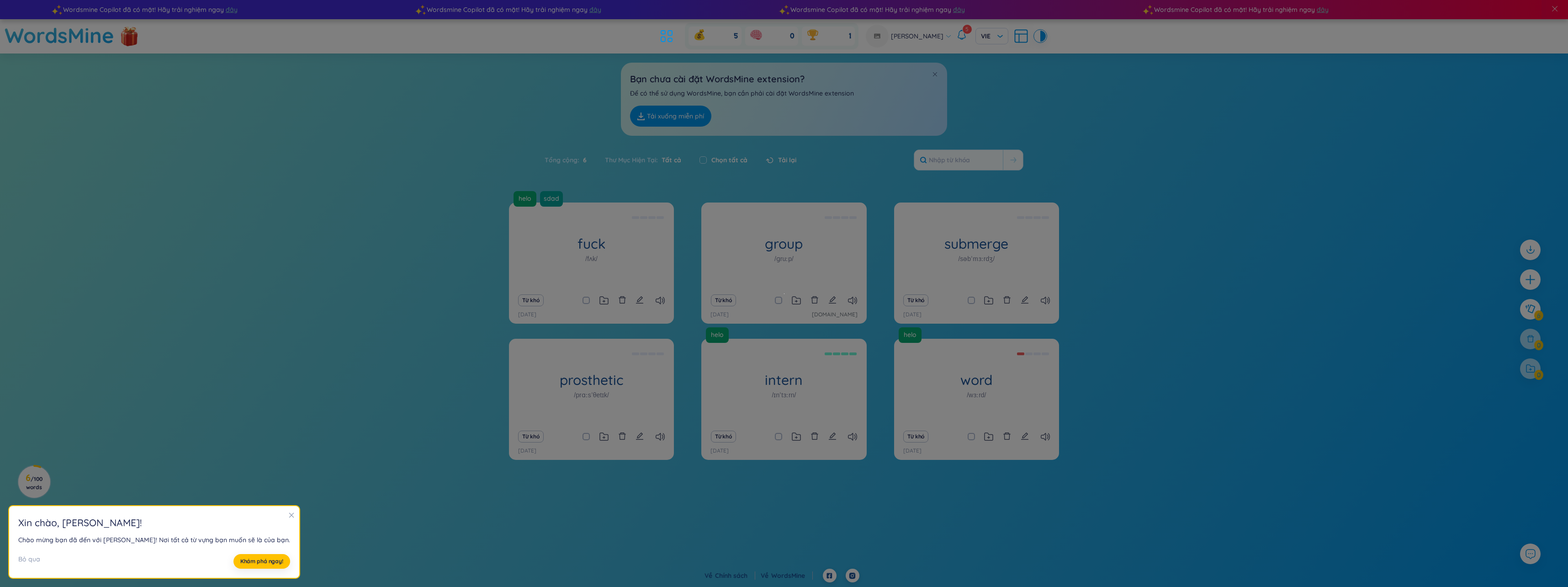
click at [1183, 311] on div "helo sdad fuck /fʌk/ (Definition is empty) Từ khó [DATE] group /ɡruːp/ (Definit…" at bounding box center [784, 346] width 1568 height 287
